Goal: Information Seeking & Learning: Check status

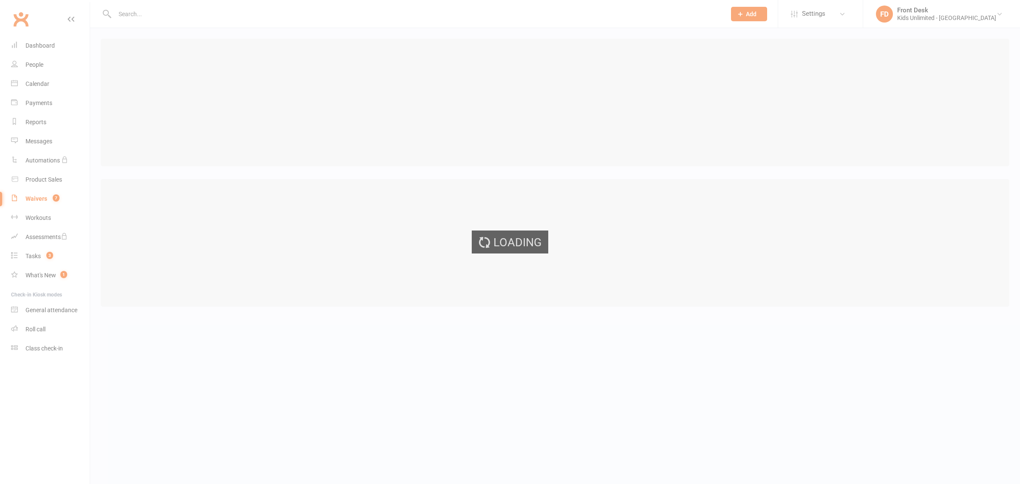
click at [38, 125] on div "Loading" at bounding box center [510, 242] width 1020 height 484
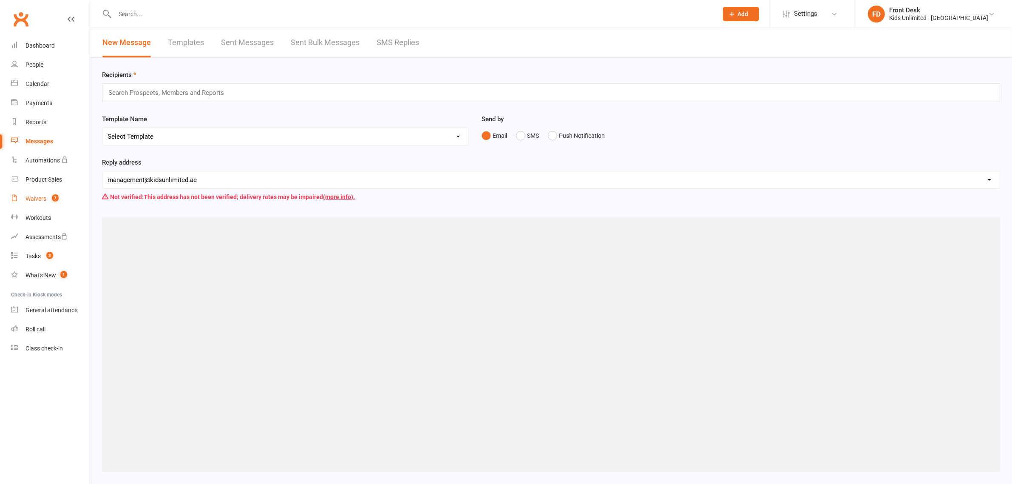
click at [32, 195] on div "Waivers" at bounding box center [36, 198] width 21 height 7
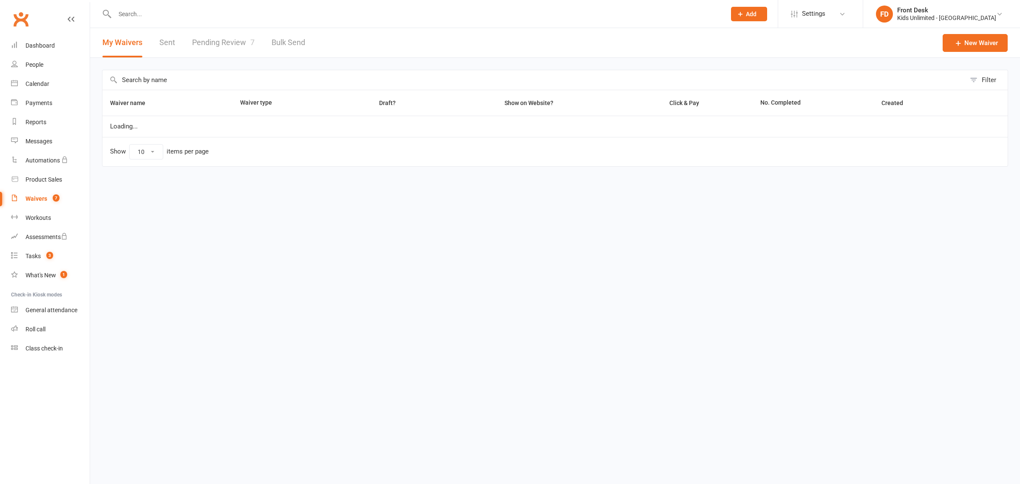
click at [216, 42] on link "Pending Review 7" at bounding box center [223, 42] width 62 height 29
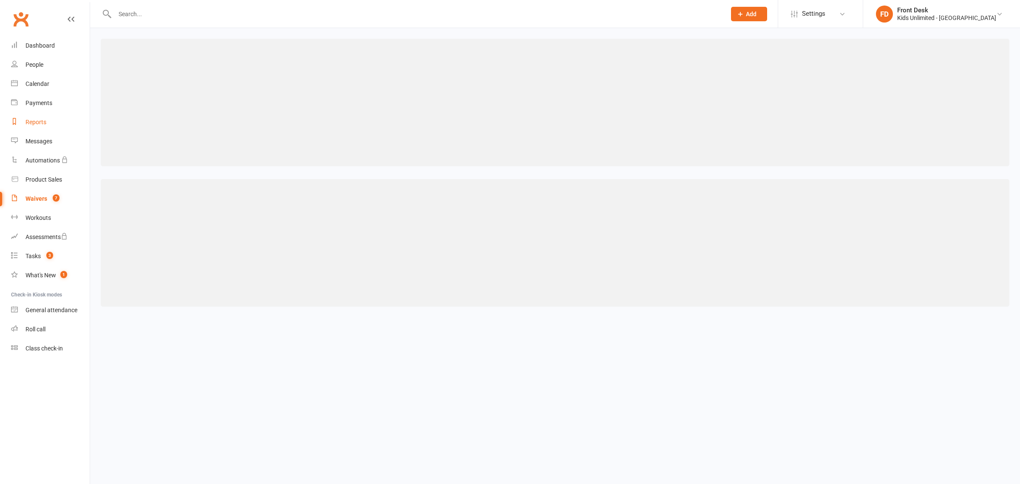
click at [34, 122] on div "Reports" at bounding box center [36, 122] width 21 height 7
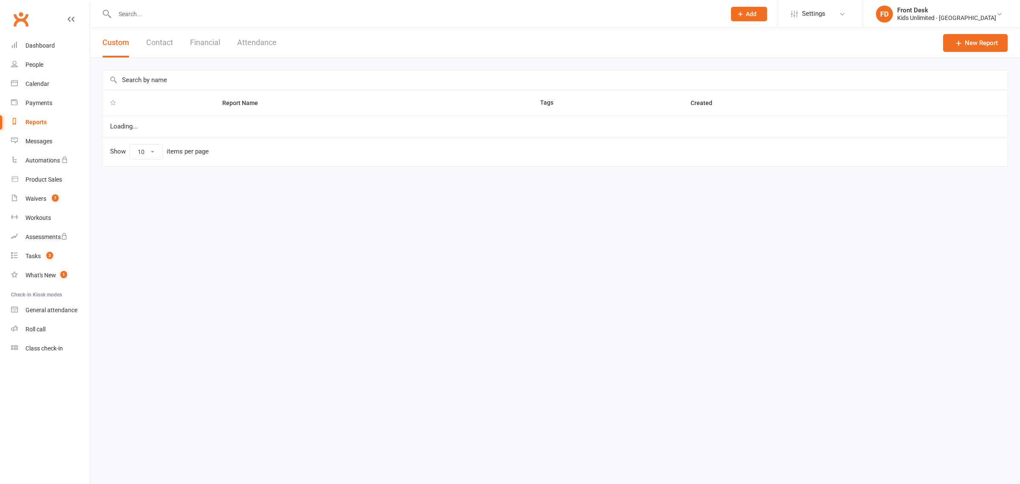
select select "100"
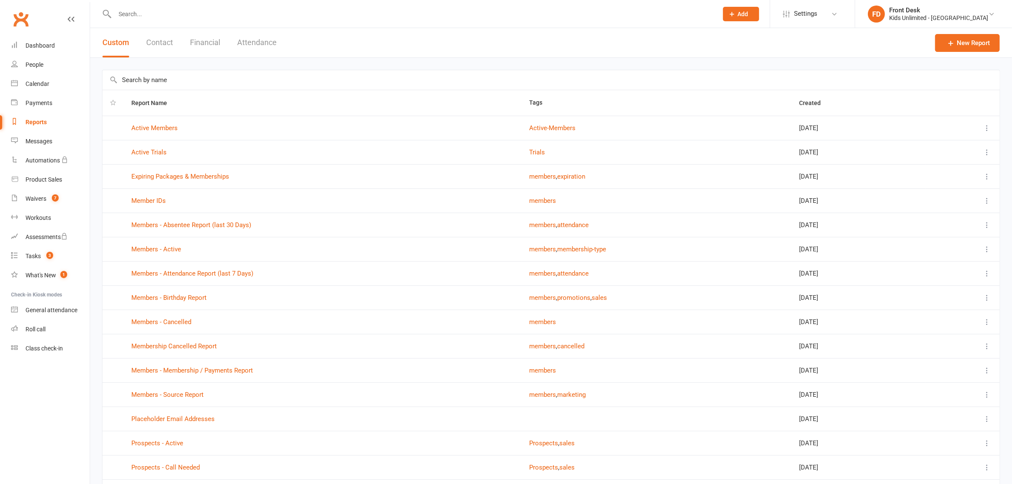
click at [196, 38] on button "Financial" at bounding box center [205, 42] width 30 height 29
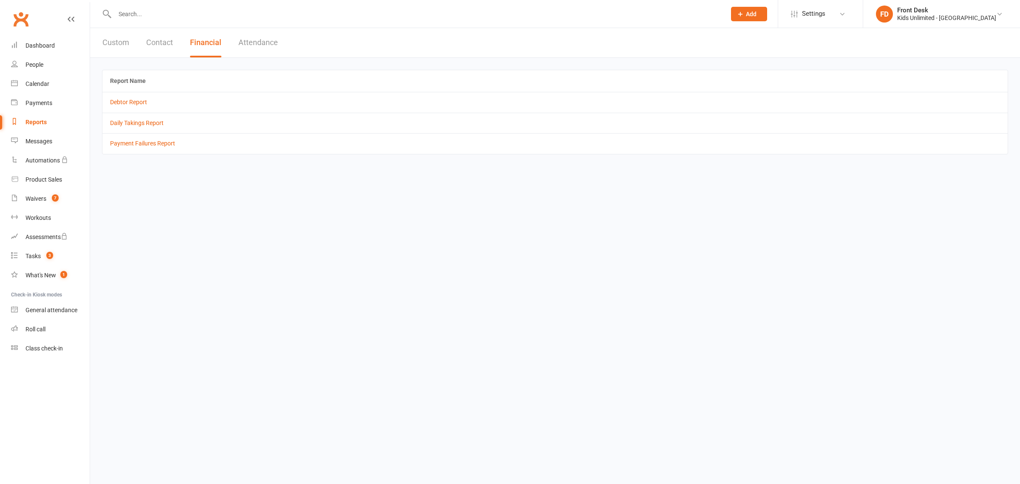
click at [265, 40] on button "Attendance" at bounding box center [258, 42] width 40 height 29
click at [158, 101] on link "All Attendances (event bookings)" at bounding box center [153, 102] width 87 height 7
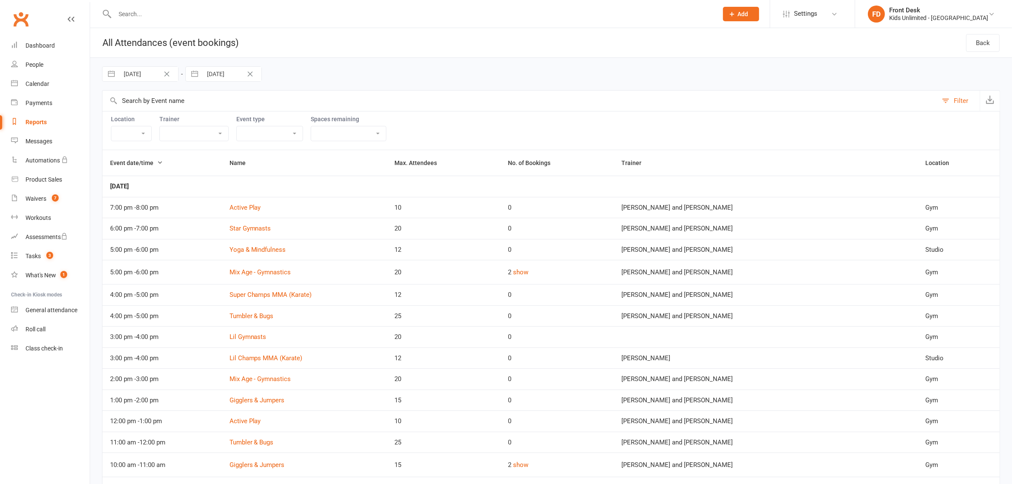
click at [148, 77] on input "[DATE]" at bounding box center [148, 74] width 59 height 14
select select "6"
select select "2025"
select select "7"
select select "2025"
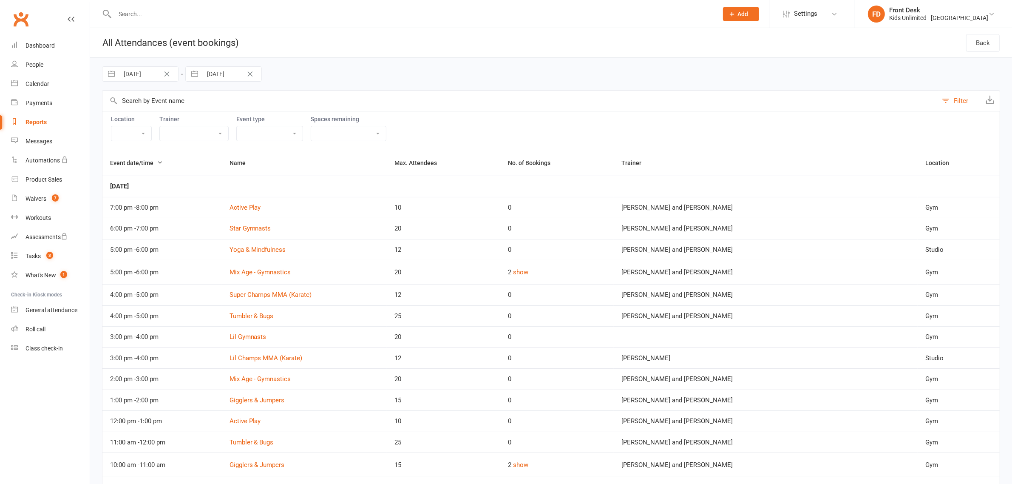
select select "8"
select select "2025"
click at [216, 111] on icon "Move forward to switch to the next month." at bounding box center [220, 109] width 8 height 8
select select "9"
select select "2025"
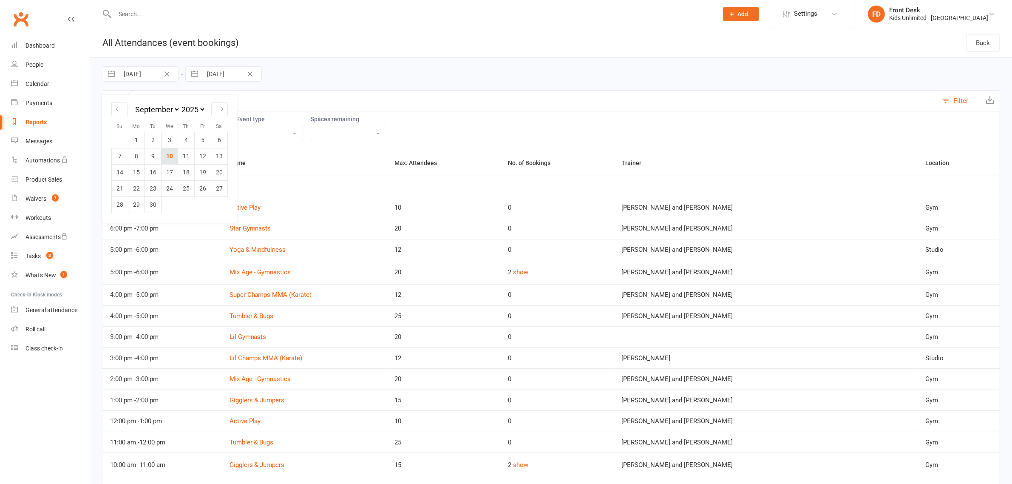
click at [174, 154] on td "10" at bounding box center [170, 156] width 17 height 16
type input "[DATE]"
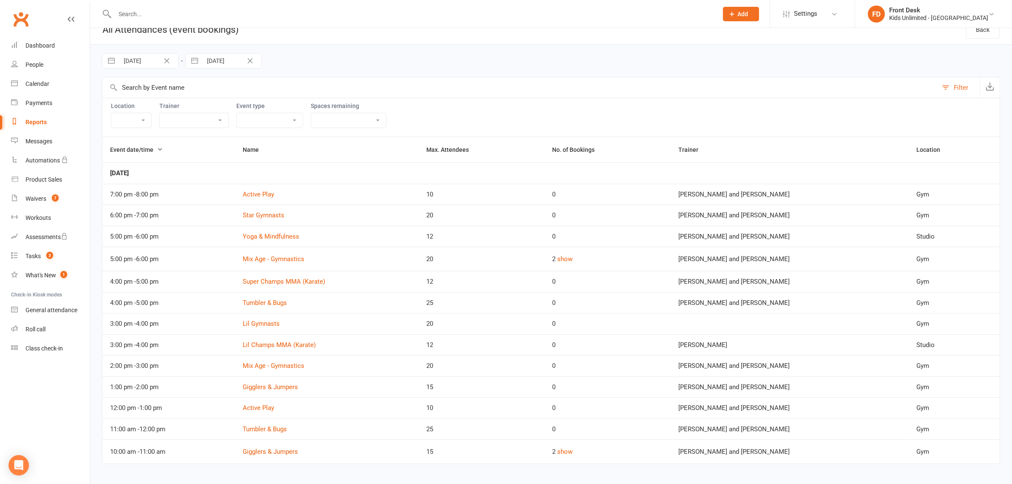
scroll to position [20, 0]
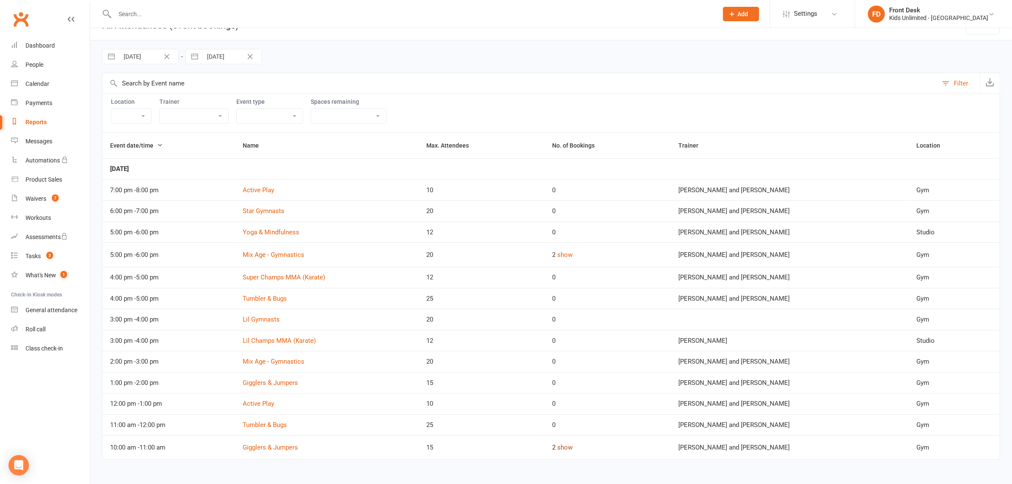
click at [573, 449] on button "show" at bounding box center [564, 447] width 15 height 10
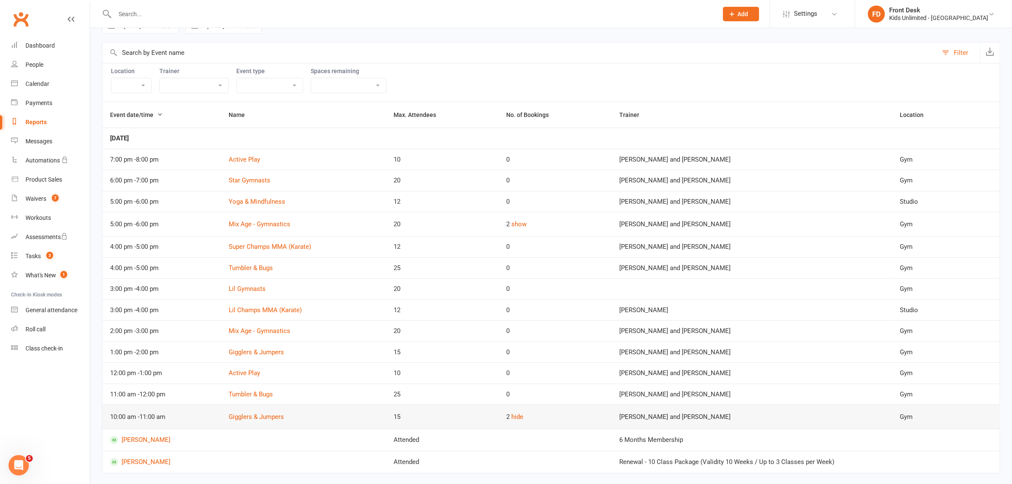
scroll to position [64, 0]
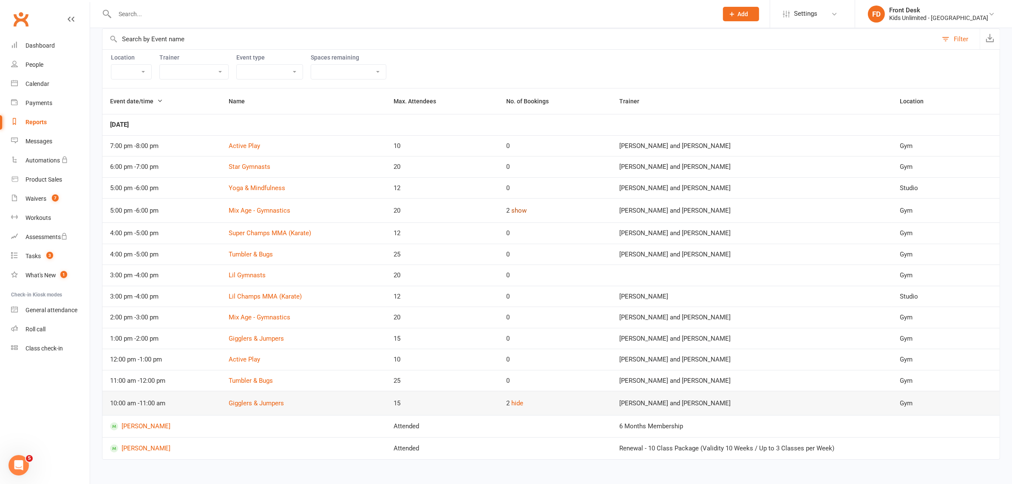
click at [527, 209] on button "show" at bounding box center [519, 210] width 15 height 10
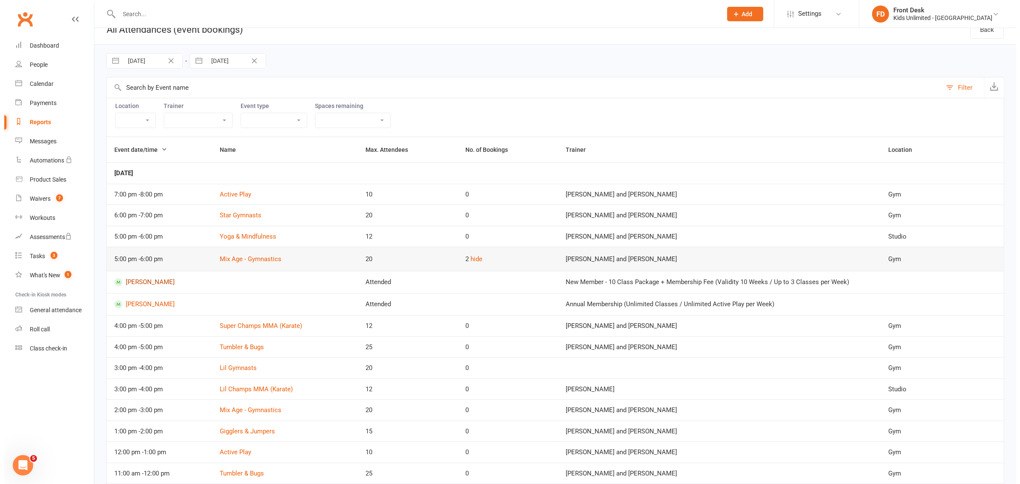
scroll to position [0, 0]
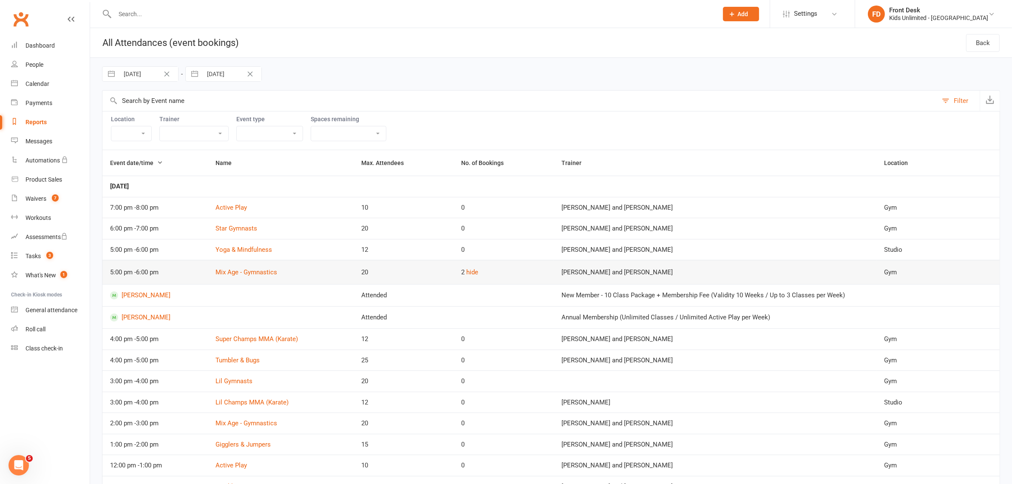
click at [37, 124] on div "Reports" at bounding box center [36, 122] width 21 height 7
select select "100"
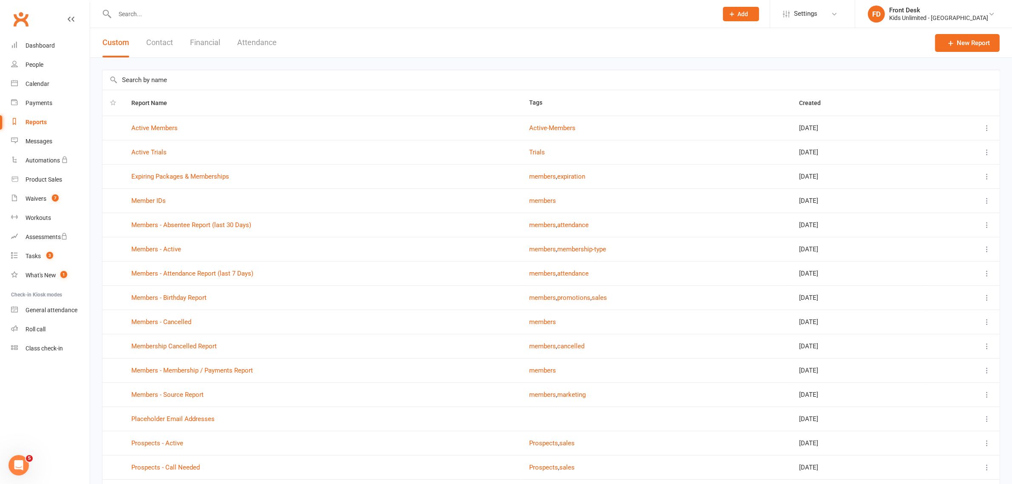
click at [204, 43] on button "Financial" at bounding box center [205, 42] width 30 height 29
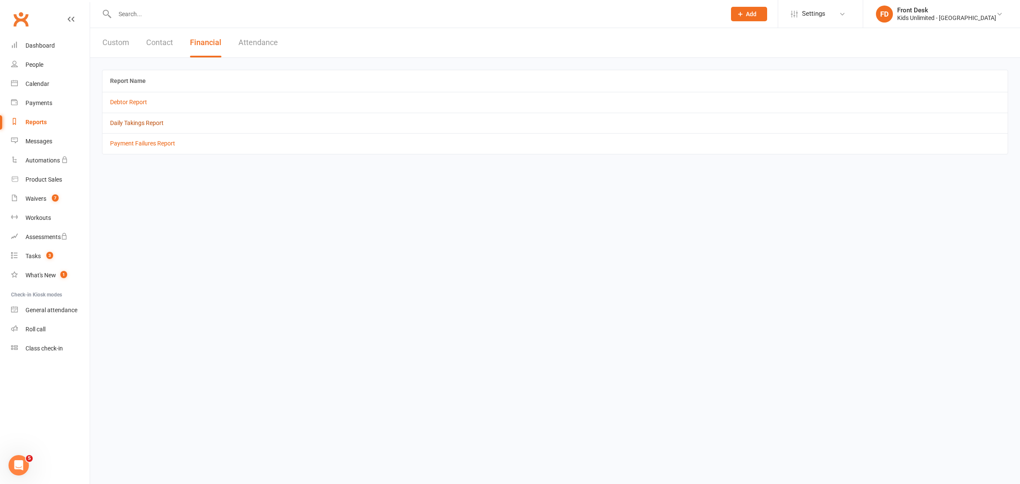
click at [130, 122] on link "Daily Takings Report" at bounding box center [137, 122] width 54 height 7
